Goal: Information Seeking & Learning: Learn about a topic

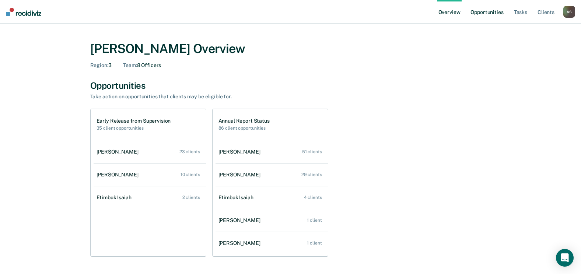
click at [491, 14] on link "Opportunities" at bounding box center [487, 12] width 36 height 24
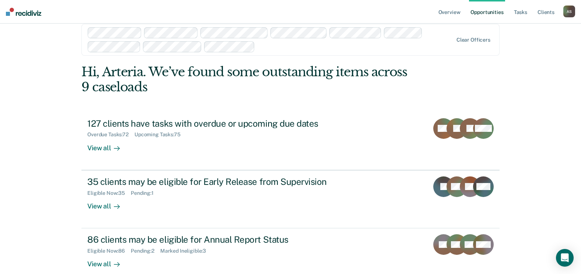
scroll to position [13, 0]
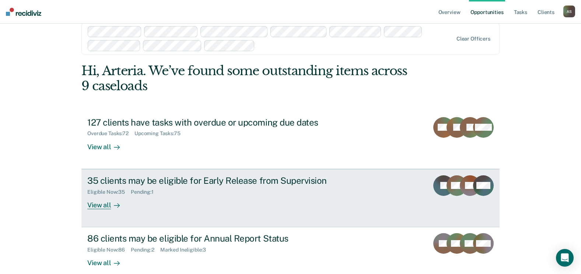
click at [219, 185] on div "35 clients may be eligible for Early Release from Supervision" at bounding box center [216, 180] width 259 height 11
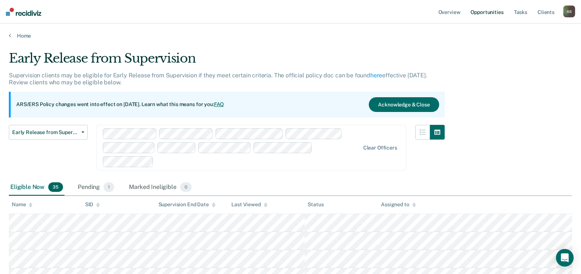
click at [494, 17] on link "Opportunities" at bounding box center [487, 12] width 36 height 24
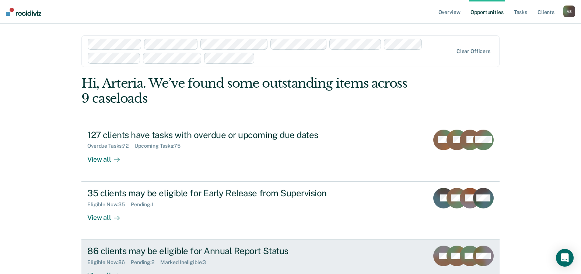
click at [247, 247] on div "86 clients may be eligible for Annual Report Status" at bounding box center [216, 251] width 259 height 11
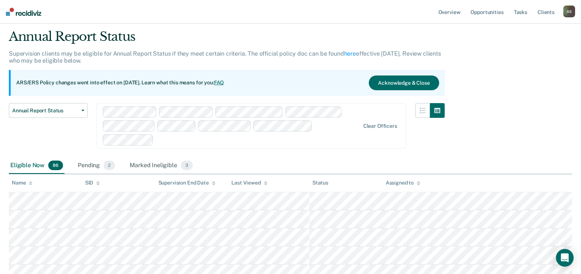
scroll to position [14, 0]
